Goal: Submit feedback/report problem

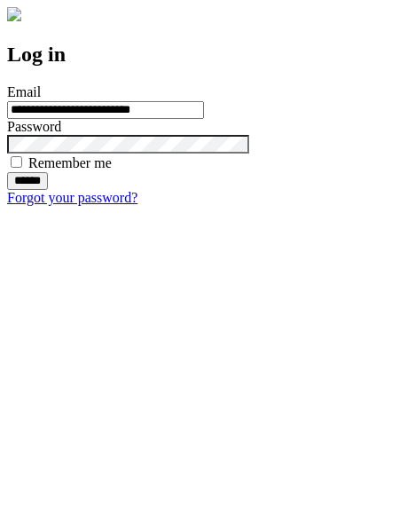
type input "**********"
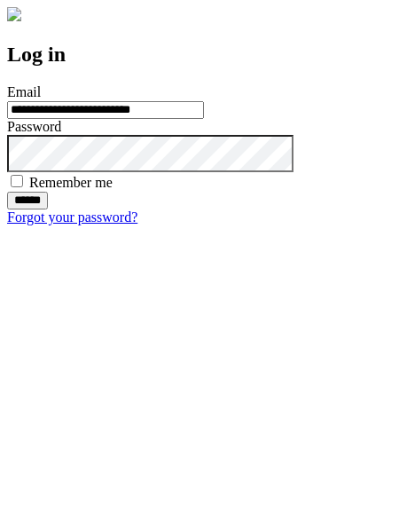
click at [48, 209] on input "******" at bounding box center [27, 201] width 41 height 18
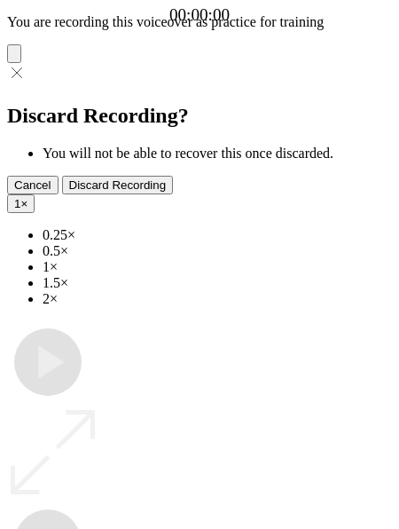
type input "**********"
